Goal: Check status: Check status

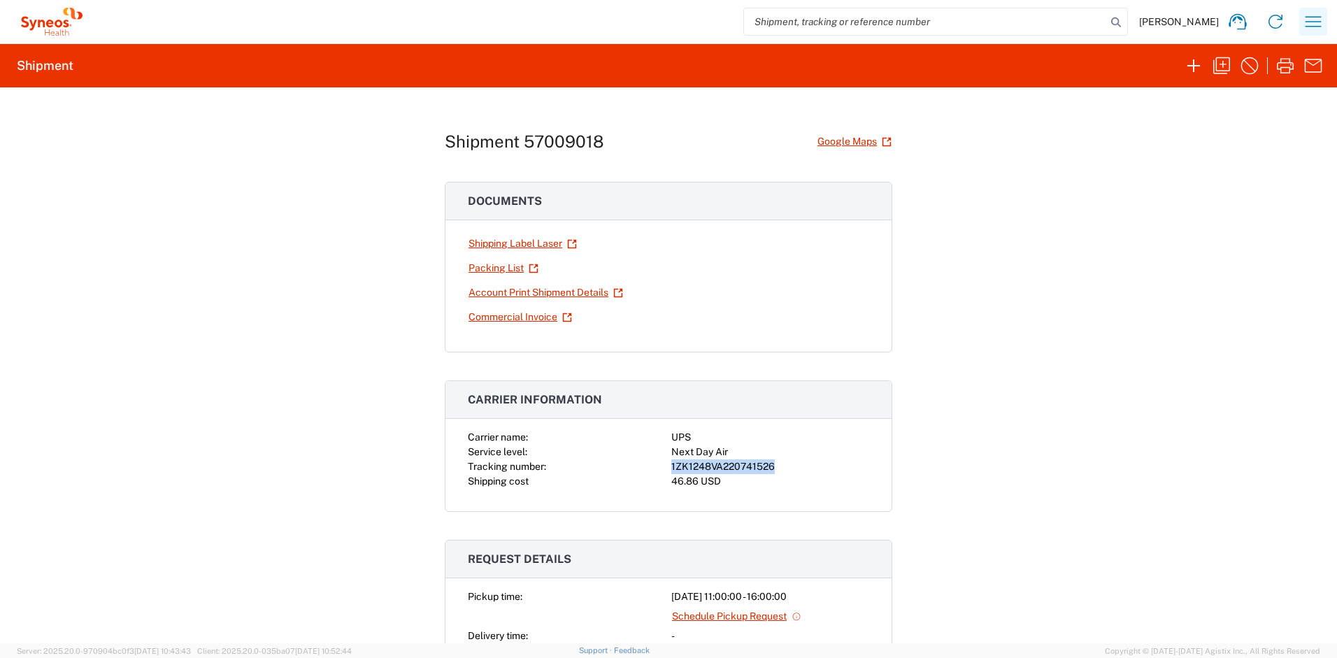
click at [1308, 22] on icon "button" at bounding box center [1313, 21] width 22 height 22
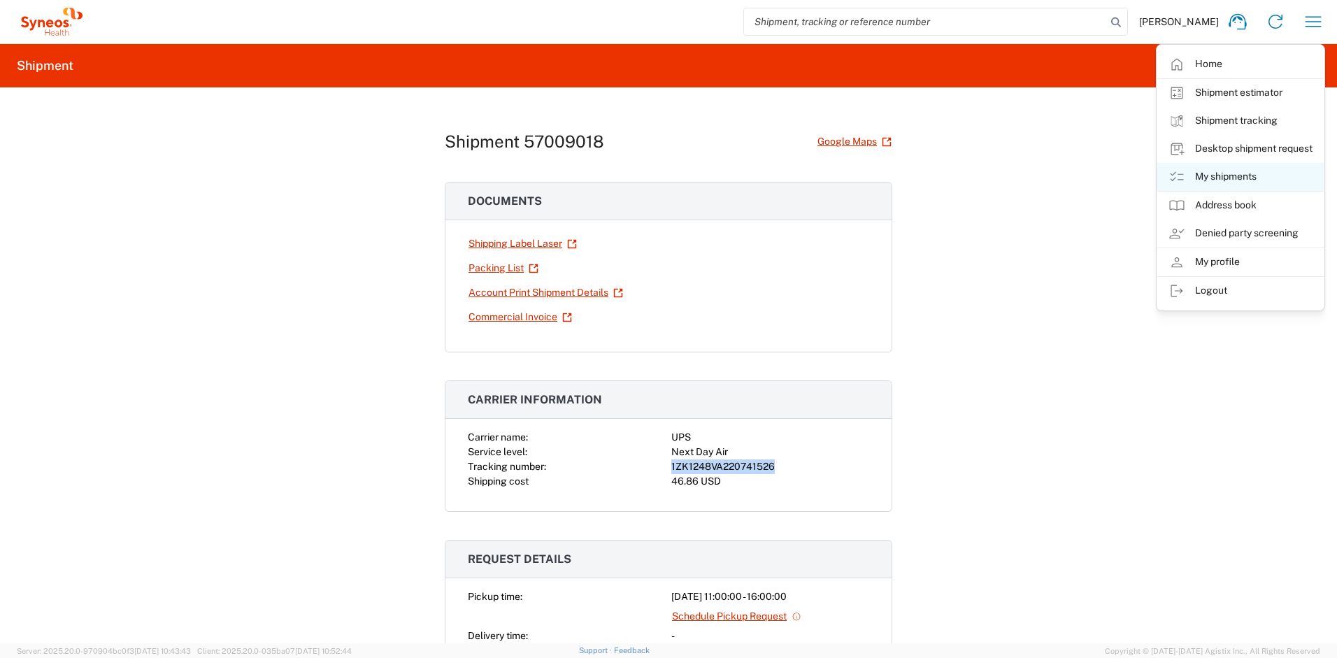
click at [1215, 174] on link "My shipments" at bounding box center [1240, 177] width 166 height 28
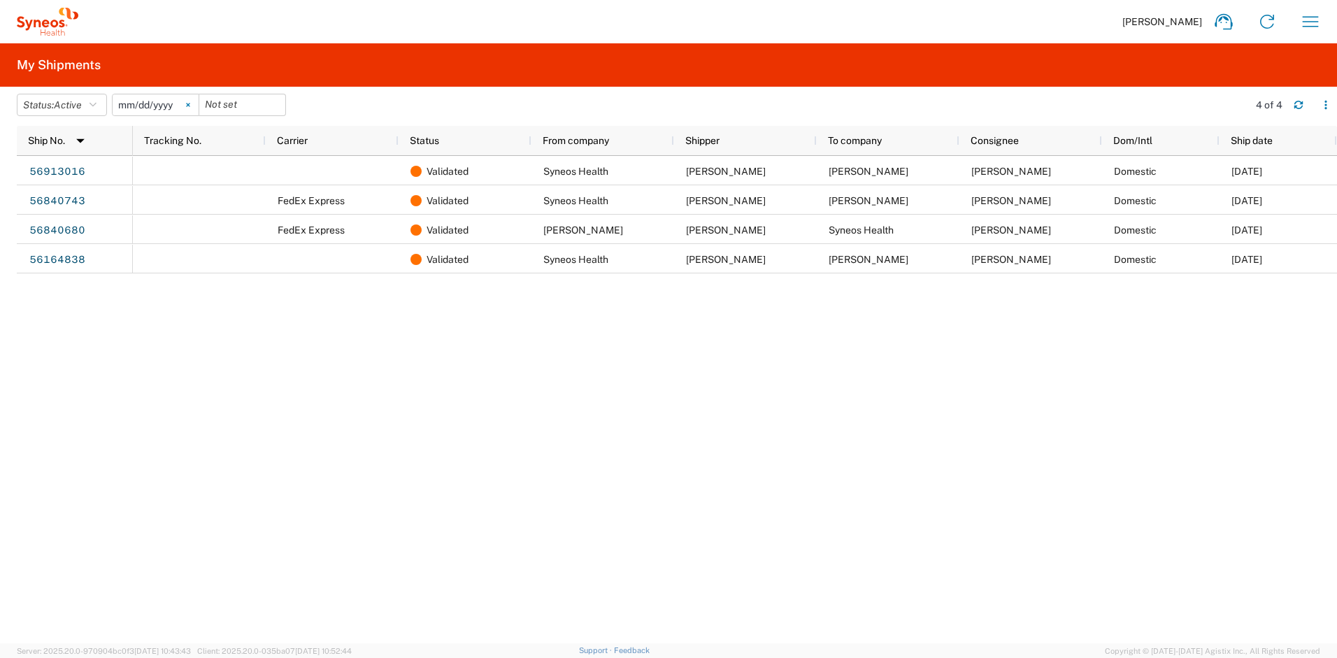
click at [190, 106] on svg-icon at bounding box center [188, 104] width 21 height 21
click at [93, 111] on button "Status: Active" at bounding box center [62, 105] width 90 height 22
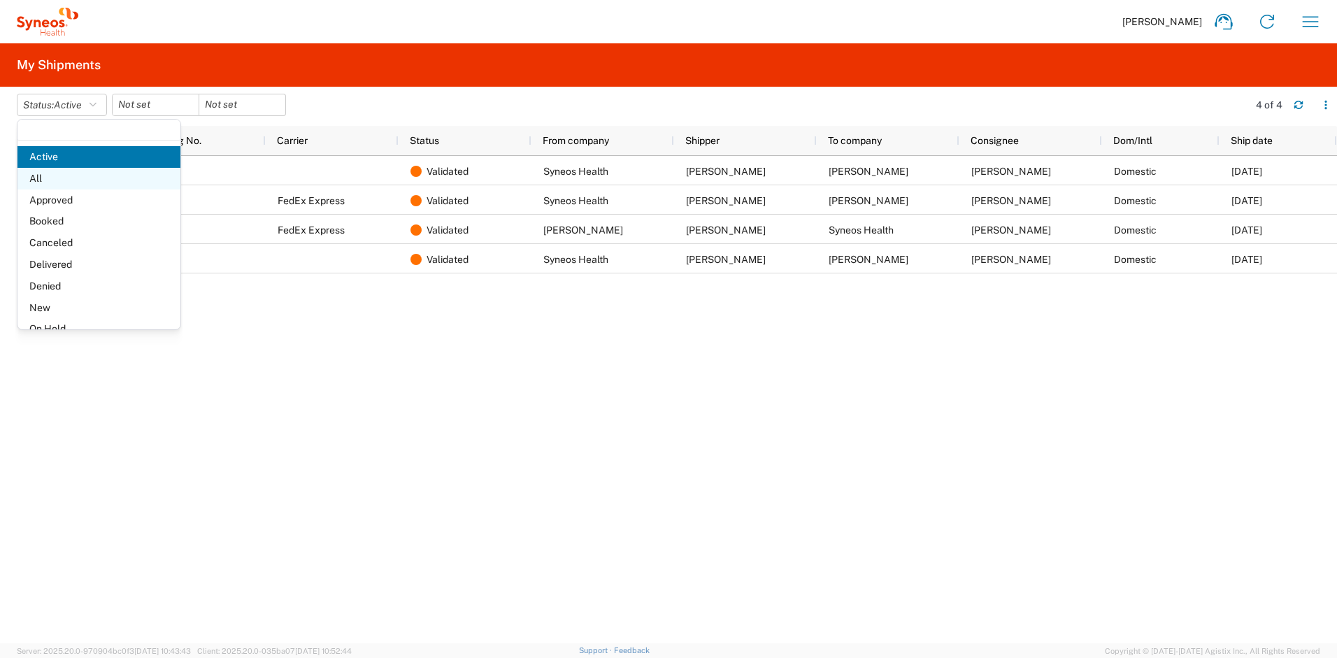
click at [64, 178] on span "All" at bounding box center [98, 179] width 163 height 22
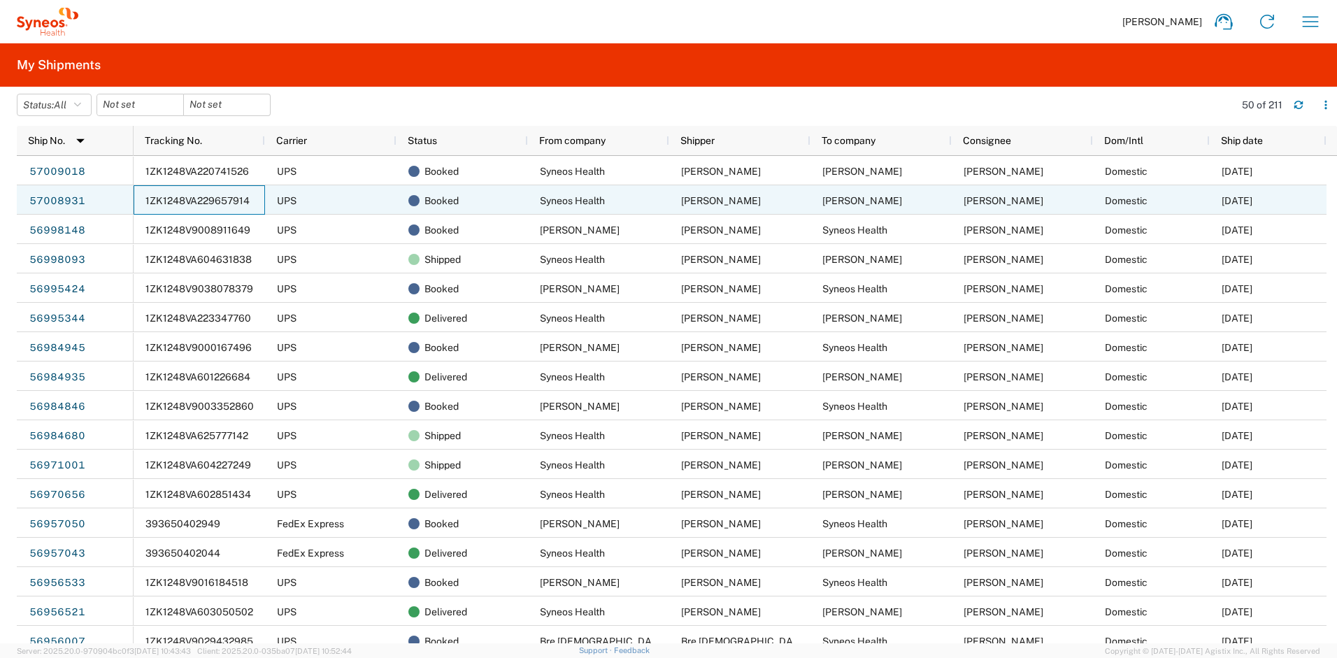
click at [174, 204] on span "1ZK1248VA229657914" at bounding box center [197, 200] width 104 height 11
